Goal: Information Seeking & Learning: Learn about a topic

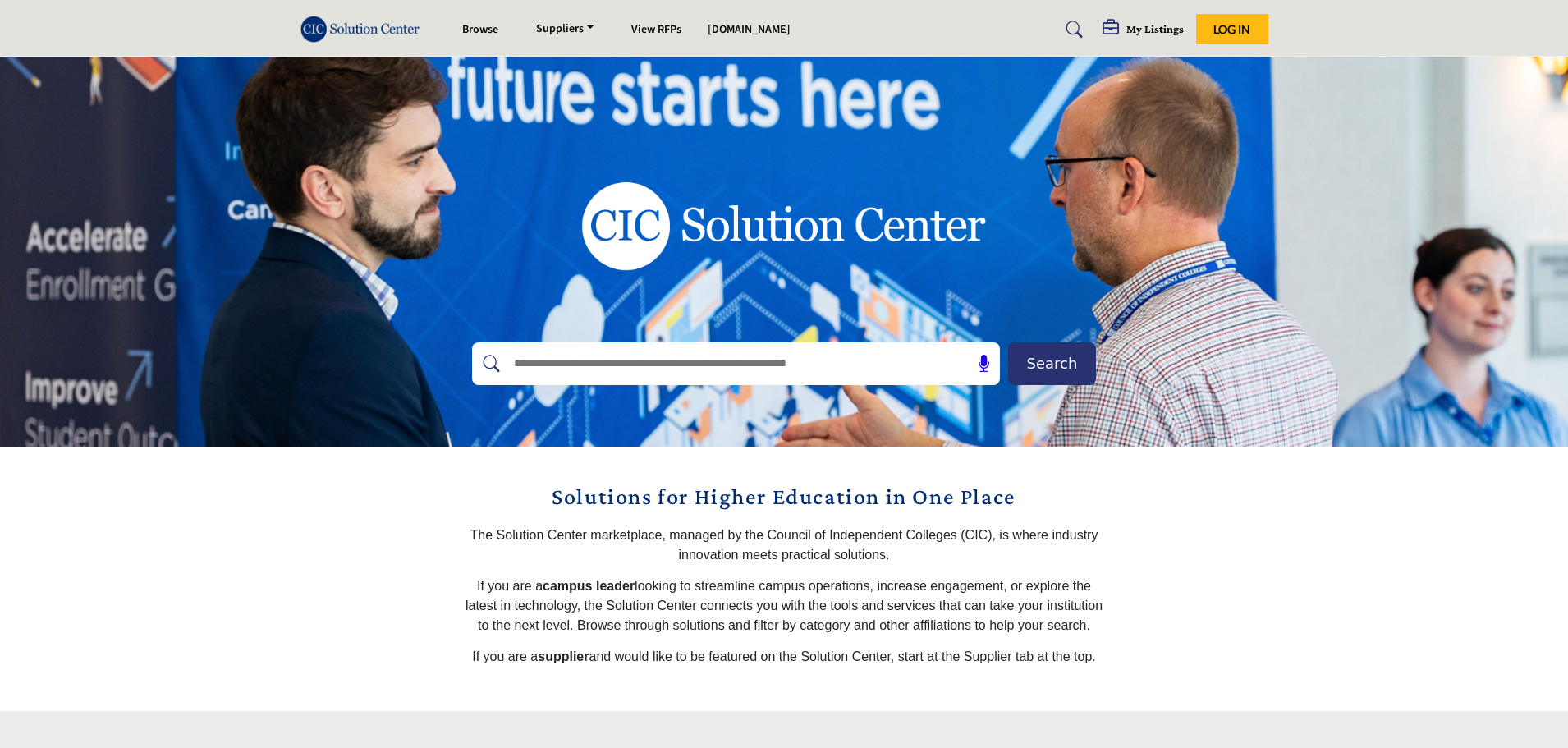
drag, startPoint x: 669, startPoint y: 366, endPoint x: 649, endPoint y: 360, distance: 20.9
click at [669, 366] on input "text" at bounding box center [701, 363] width 391 height 24
type input "******"
click at [1058, 362] on span "Search" at bounding box center [1052, 363] width 51 height 23
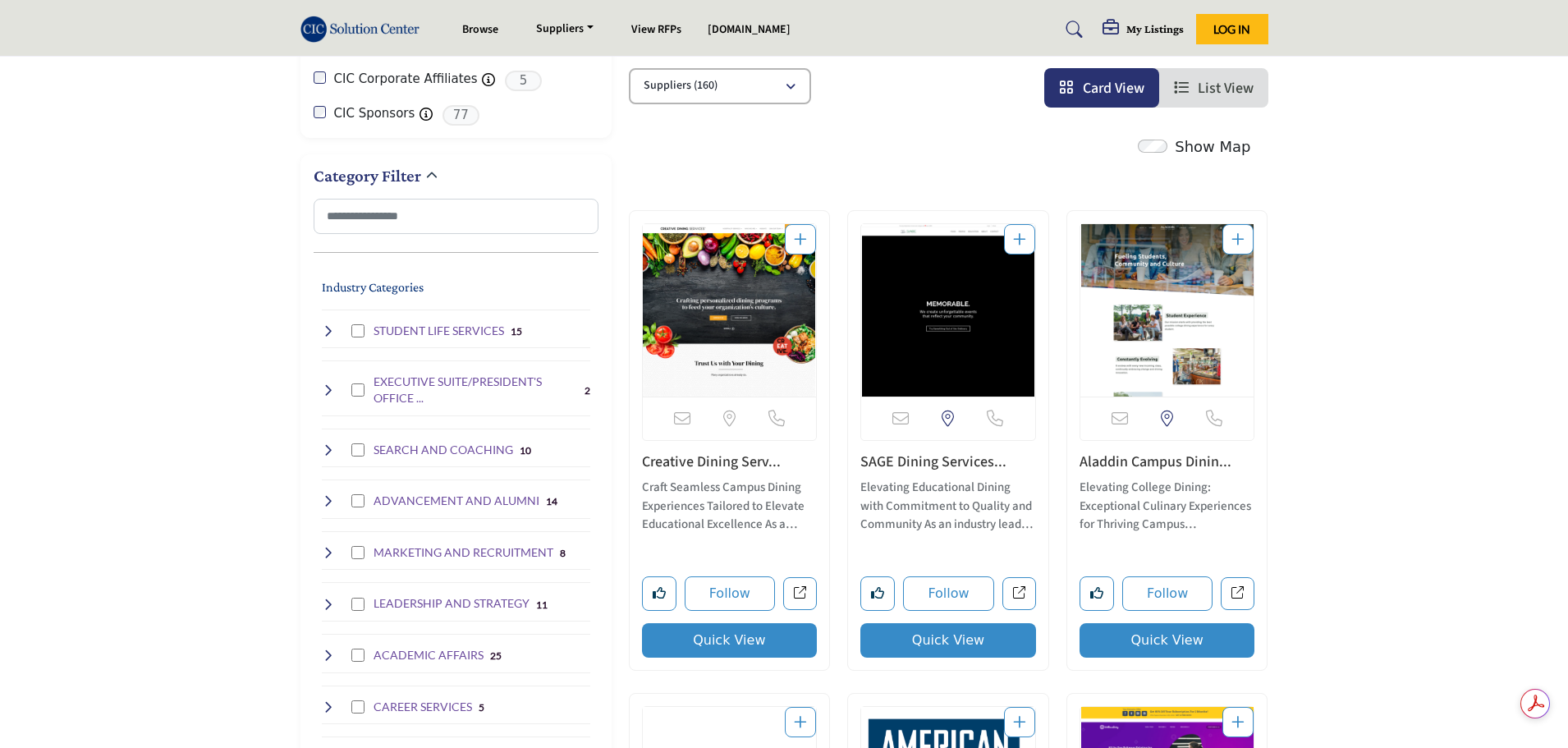
scroll to position [329, 0]
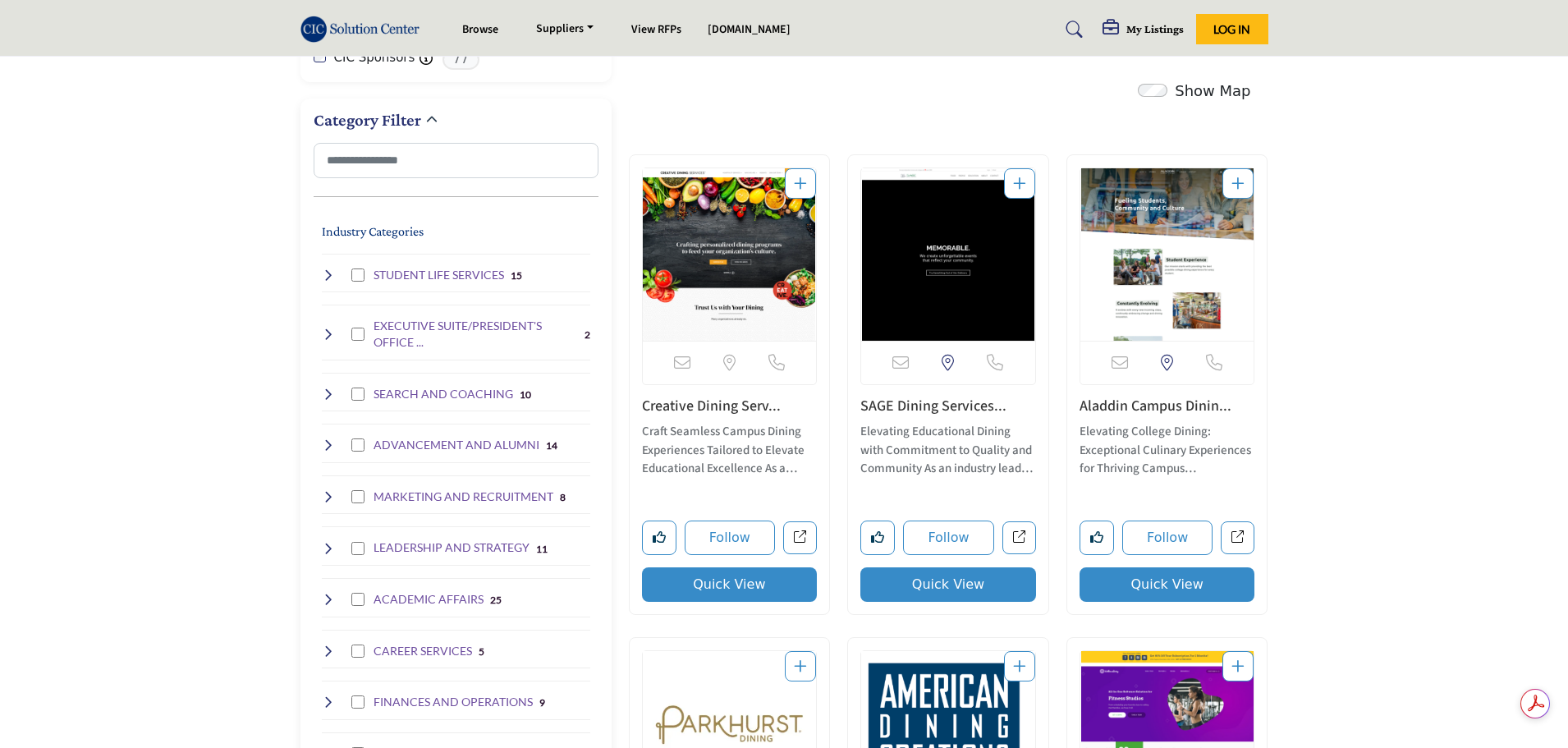
click at [326, 272] on icon at bounding box center [329, 275] width 13 height 13
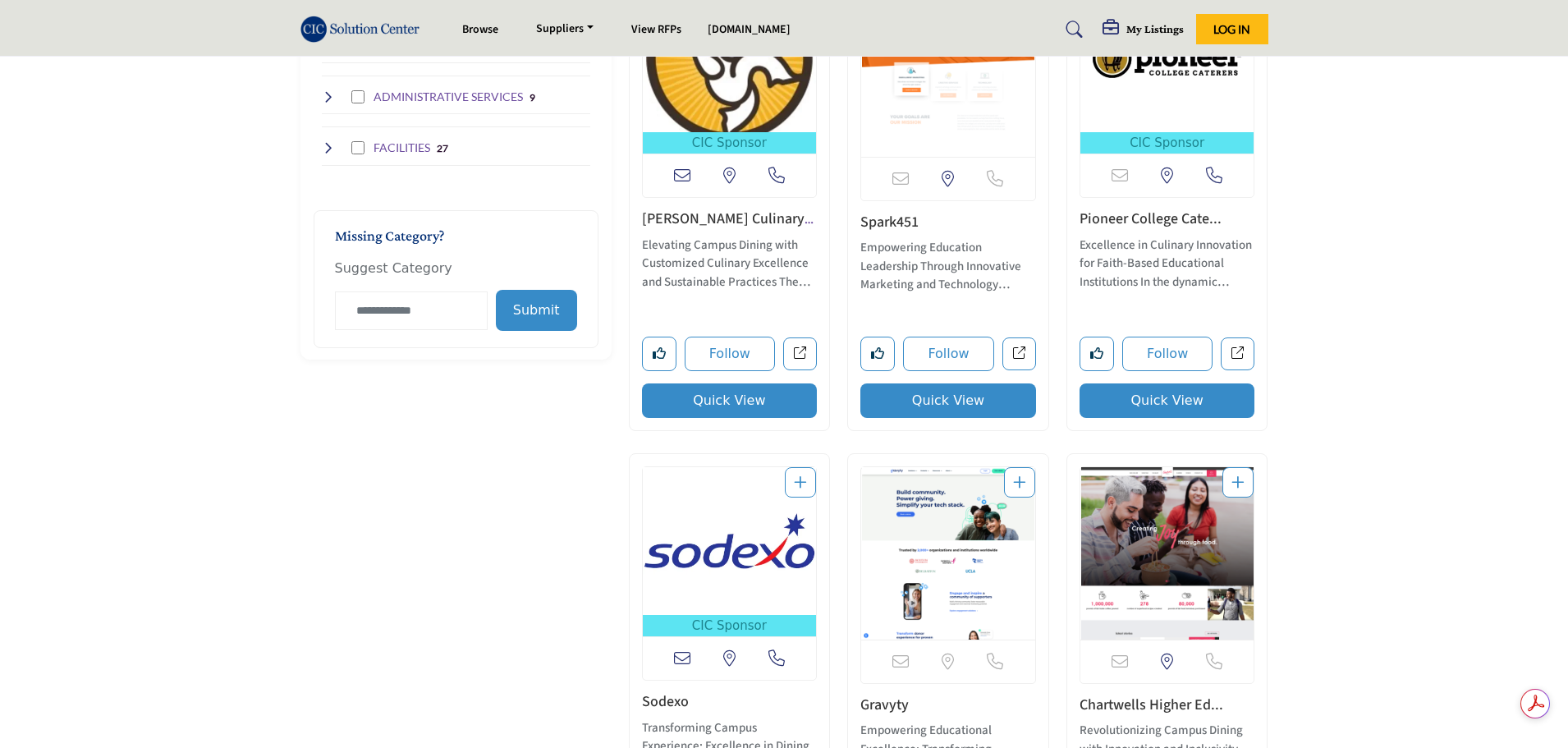
scroll to position [0, 0]
